Goal: Task Accomplishment & Management: Complete application form

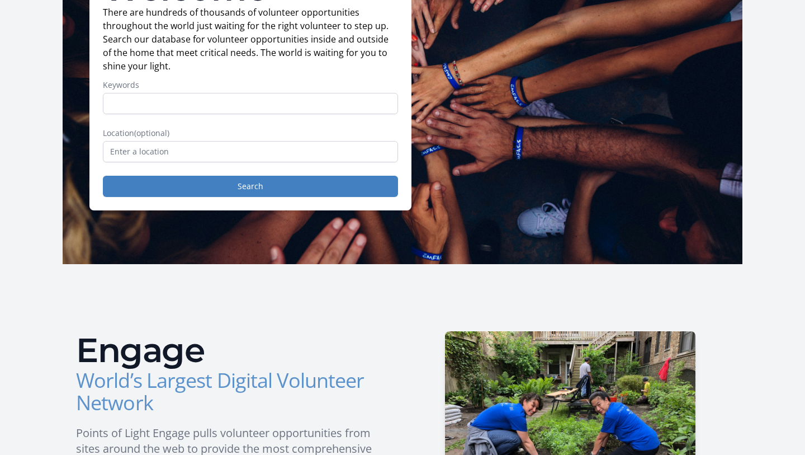
scroll to position [121, 0]
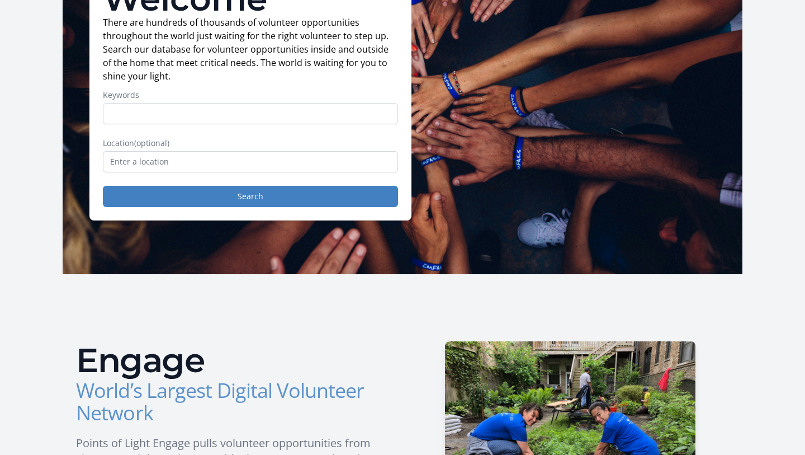
click at [221, 110] on input "Keywords" at bounding box center [250, 113] width 295 height 21
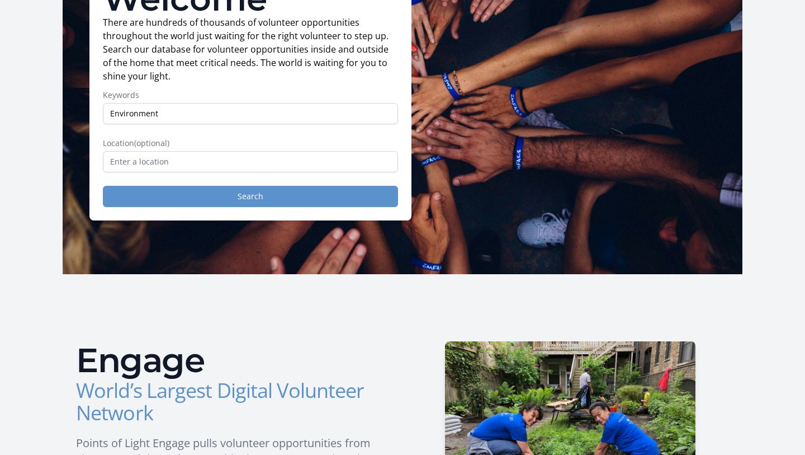
type input "Environment"
click at [230, 203] on button "Search" at bounding box center [250, 196] width 295 height 21
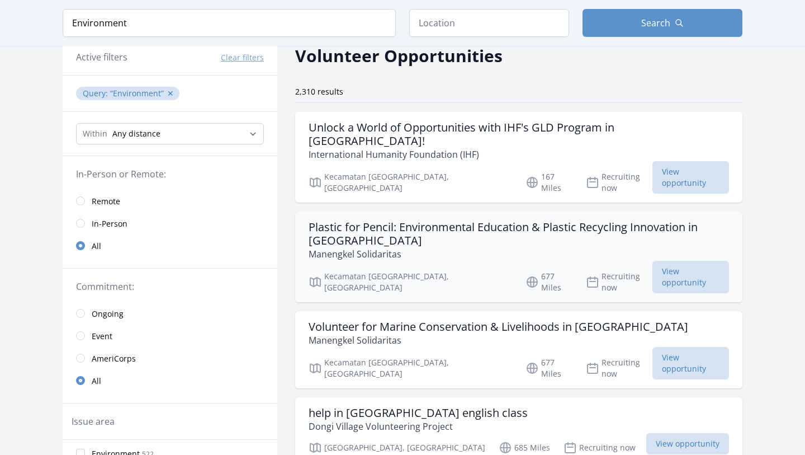
scroll to position [51, 0]
click at [407, 320] on h3 "Volunteer for Marine Conservation & Livelihoods in Sulawesi" at bounding box center [499, 326] width 380 height 13
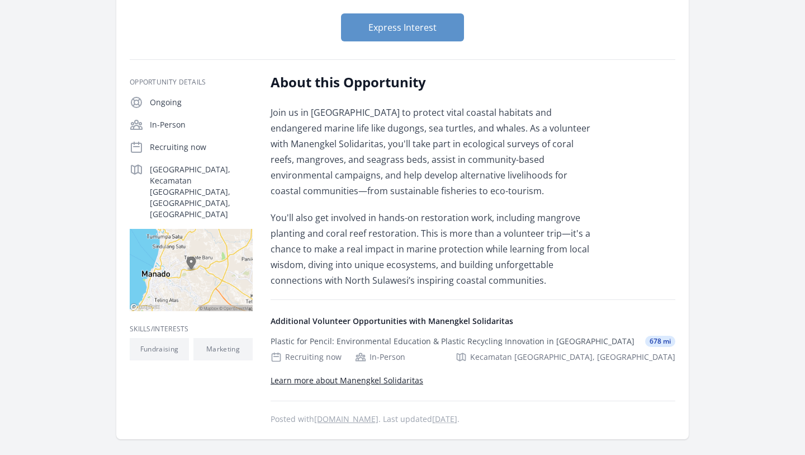
scroll to position [26, 0]
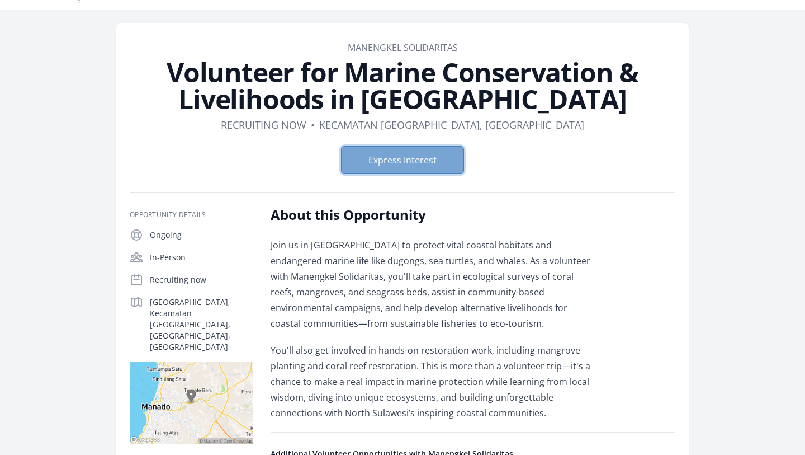
click at [412, 157] on button "Express Interest" at bounding box center [402, 160] width 123 height 28
